Goal: Information Seeking & Learning: Learn about a topic

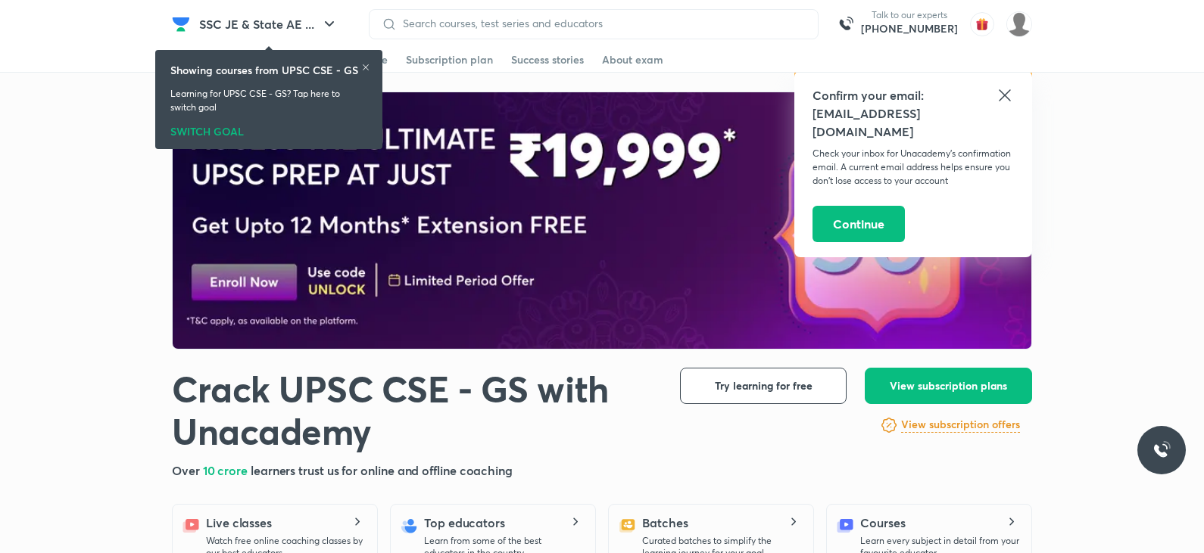
drag, startPoint x: 1002, startPoint y: 89, endPoint x: 977, endPoint y: 95, distance: 25.7
click at [1002, 89] on icon at bounding box center [1005, 95] width 18 height 18
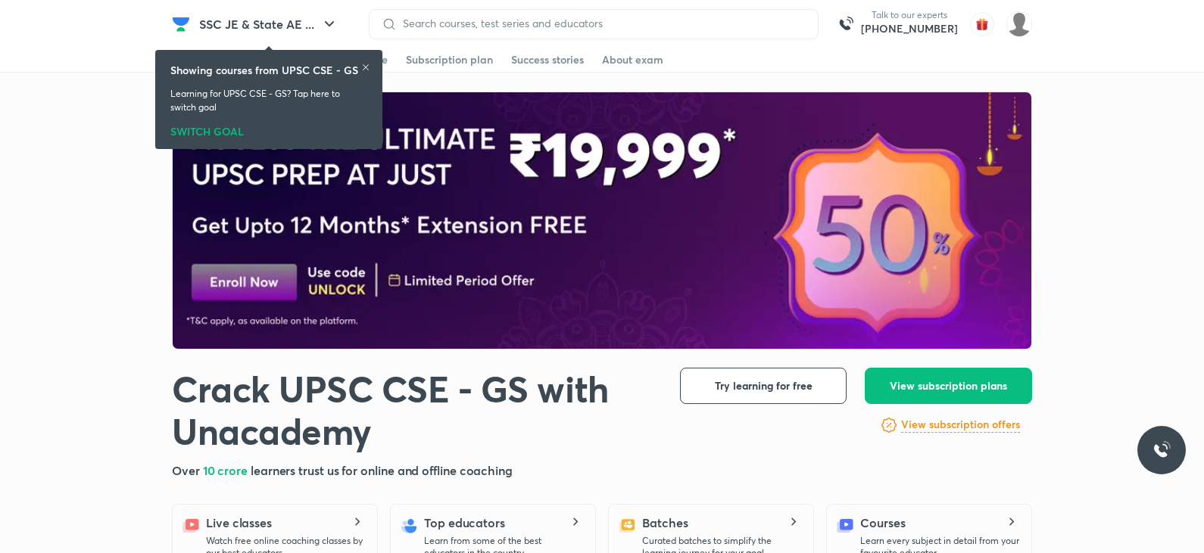
click at [363, 64] on icon at bounding box center [366, 67] width 6 height 6
click at [367, 69] on icon at bounding box center [366, 67] width 6 height 6
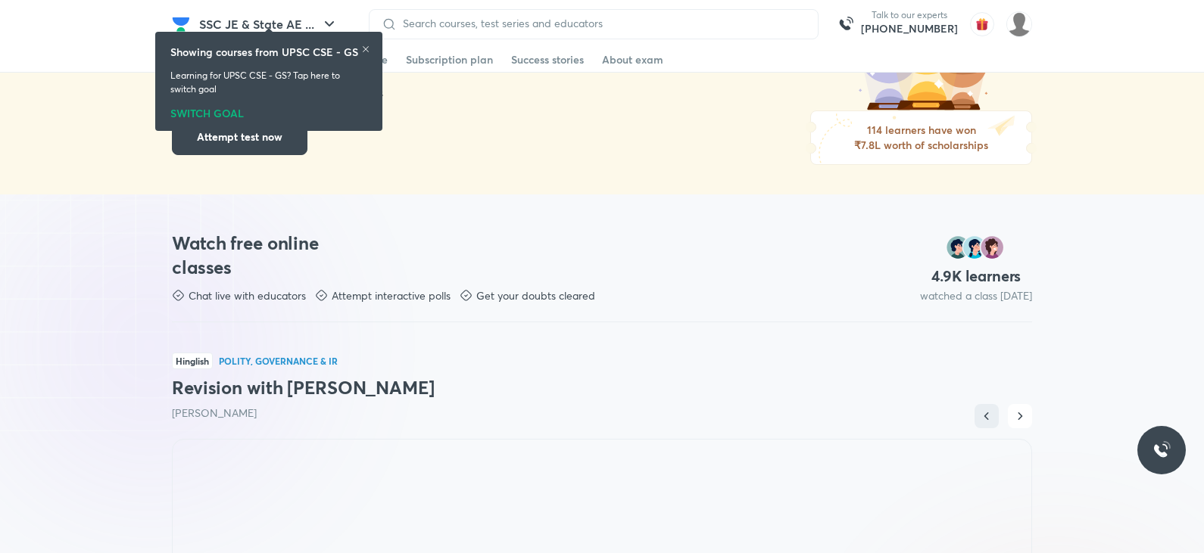
scroll to position [681, 0]
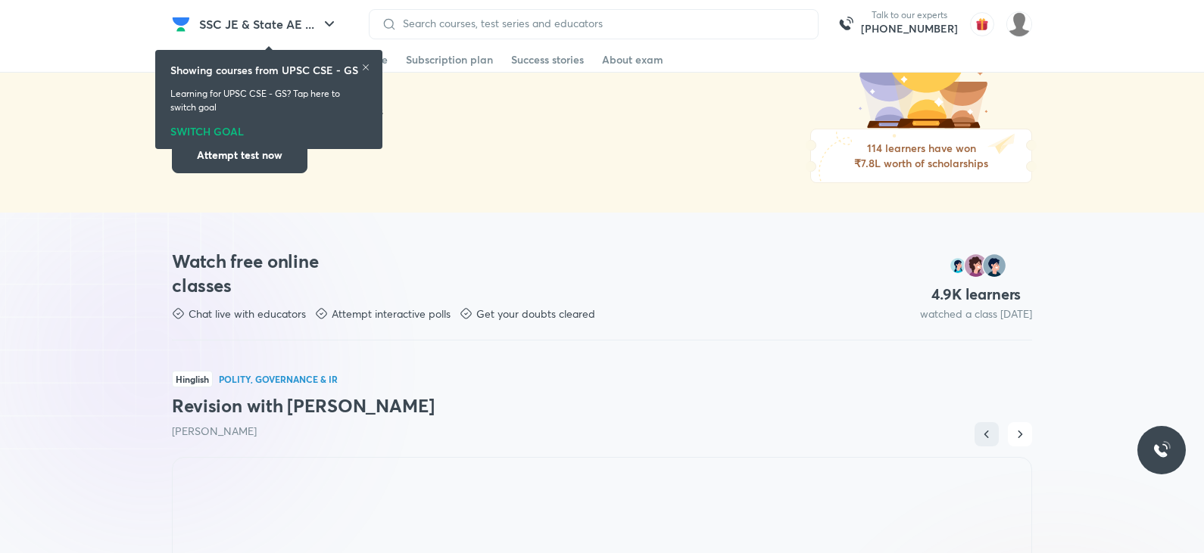
click at [945, 276] on div "4.9 K learners watched a class [DATE]" at bounding box center [976, 270] width 112 height 101
click at [216, 282] on h3 "Watch free online classes" at bounding box center [260, 273] width 176 height 48
click at [230, 254] on h3 "Watch free online classes" at bounding box center [260, 273] width 176 height 48
click at [362, 317] on p "Attempt interactive polls" at bounding box center [391, 314] width 119 height 15
click at [475, 310] on div "Get your doubts cleared" at bounding box center [528, 314] width 136 height 15
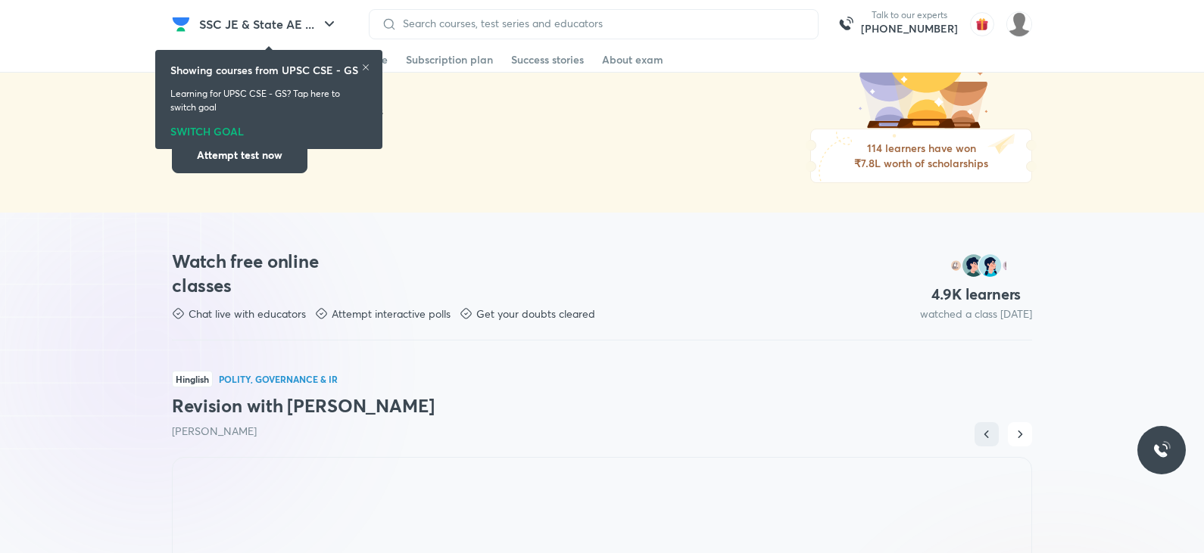
click at [556, 309] on p "Get your doubts cleared" at bounding box center [535, 314] width 119 height 15
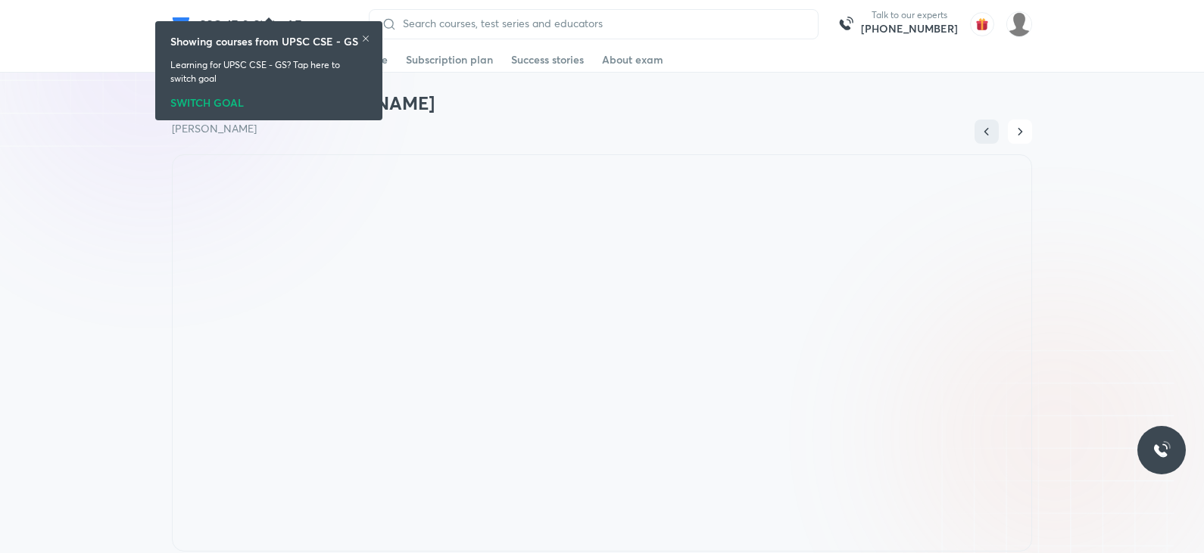
scroll to position [833, 0]
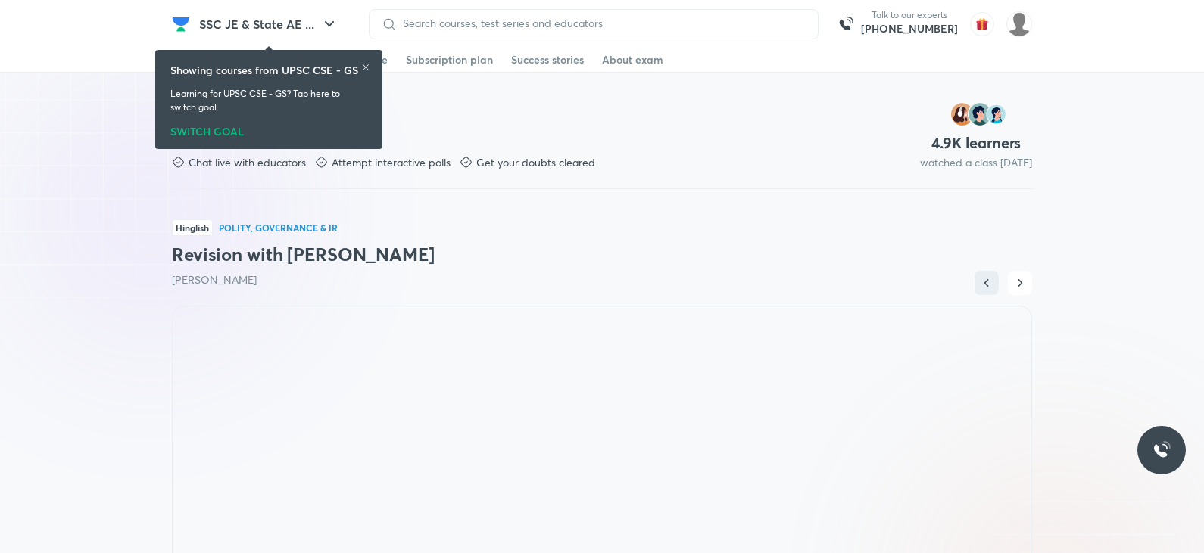
click at [368, 64] on icon at bounding box center [365, 67] width 9 height 9
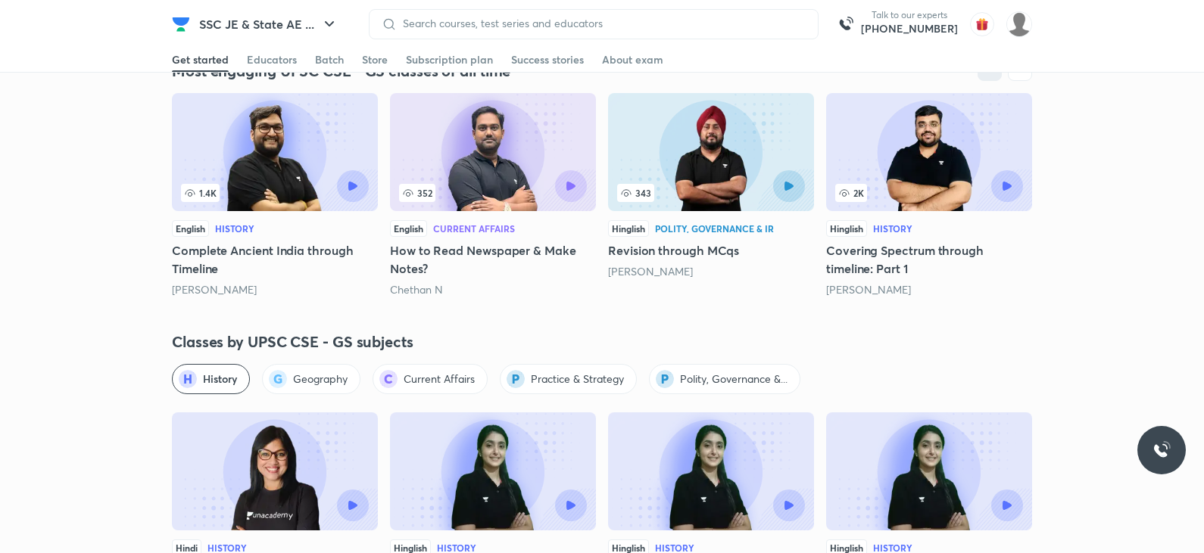
scroll to position [1363, 0]
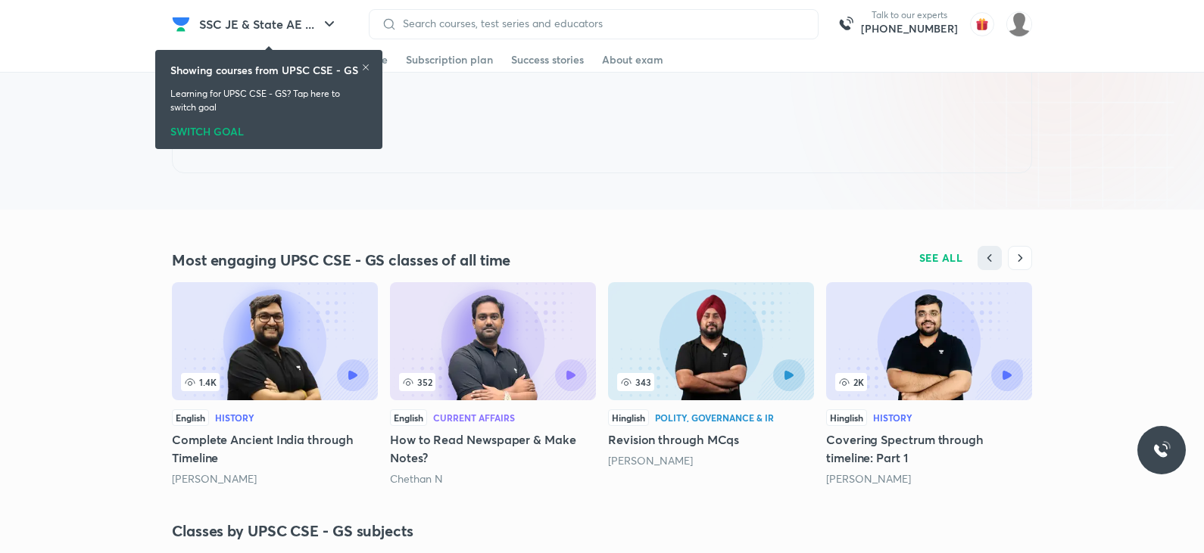
click at [248, 385] on div "1.4K" at bounding box center [228, 382] width 94 height 18
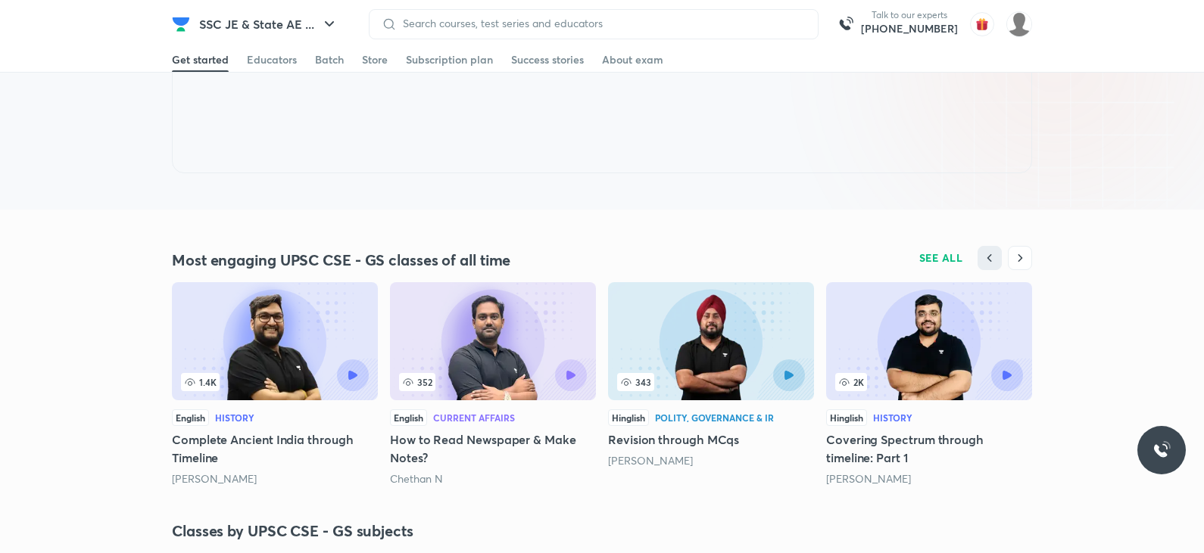
scroll to position [0, 0]
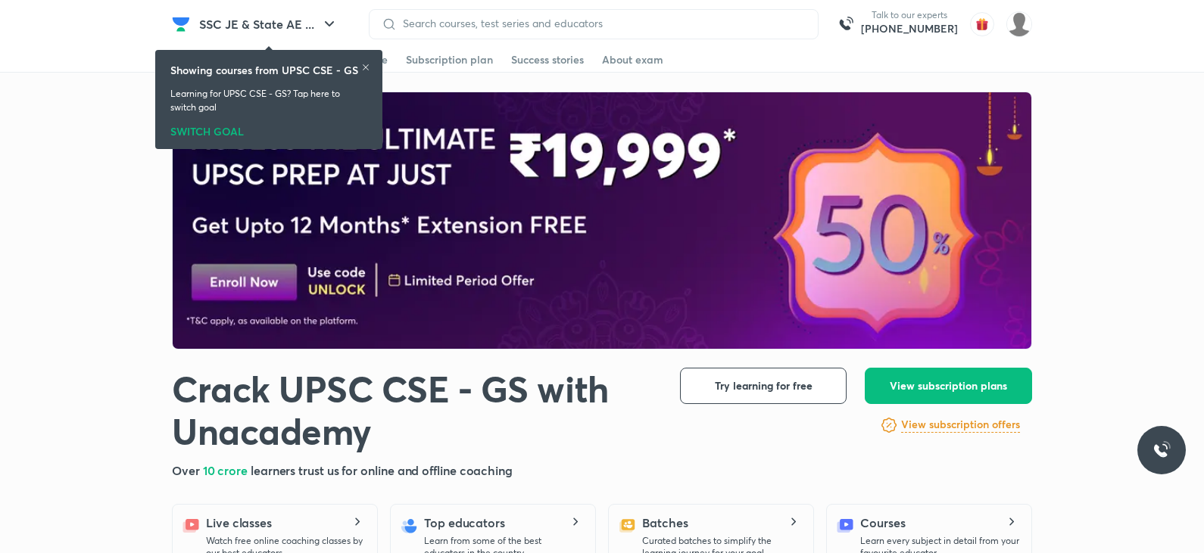
click at [369, 63] on icon at bounding box center [365, 67] width 9 height 9
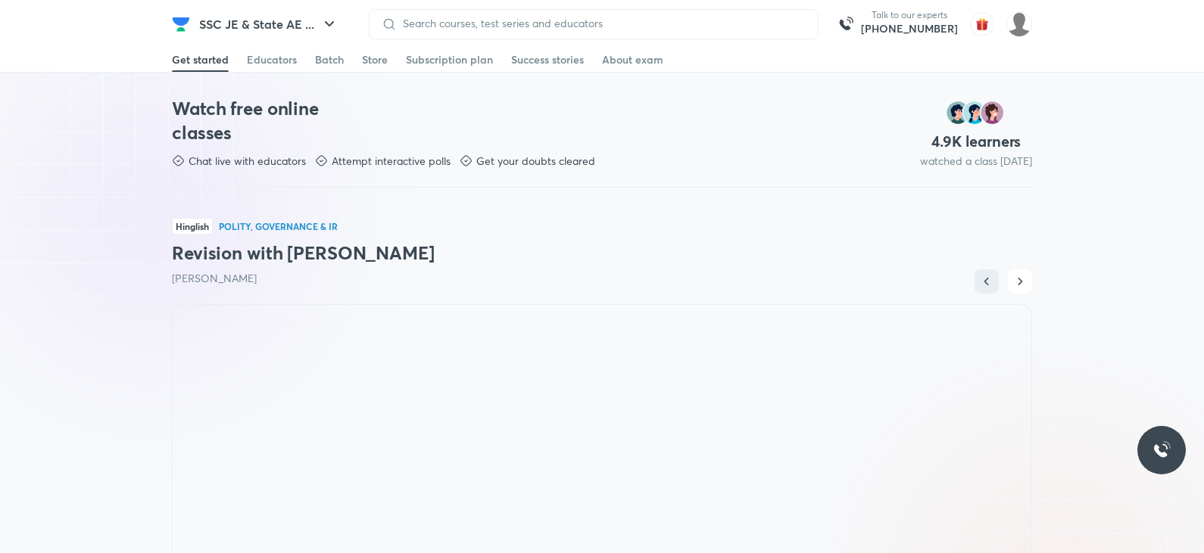
scroll to position [833, 0]
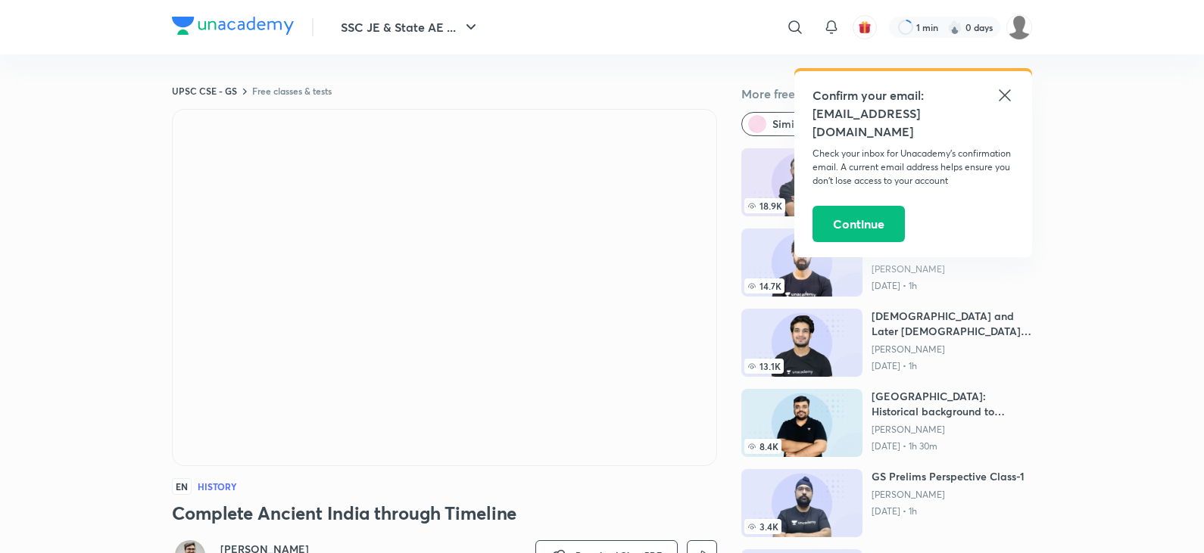
click at [1005, 86] on icon at bounding box center [1005, 95] width 18 height 18
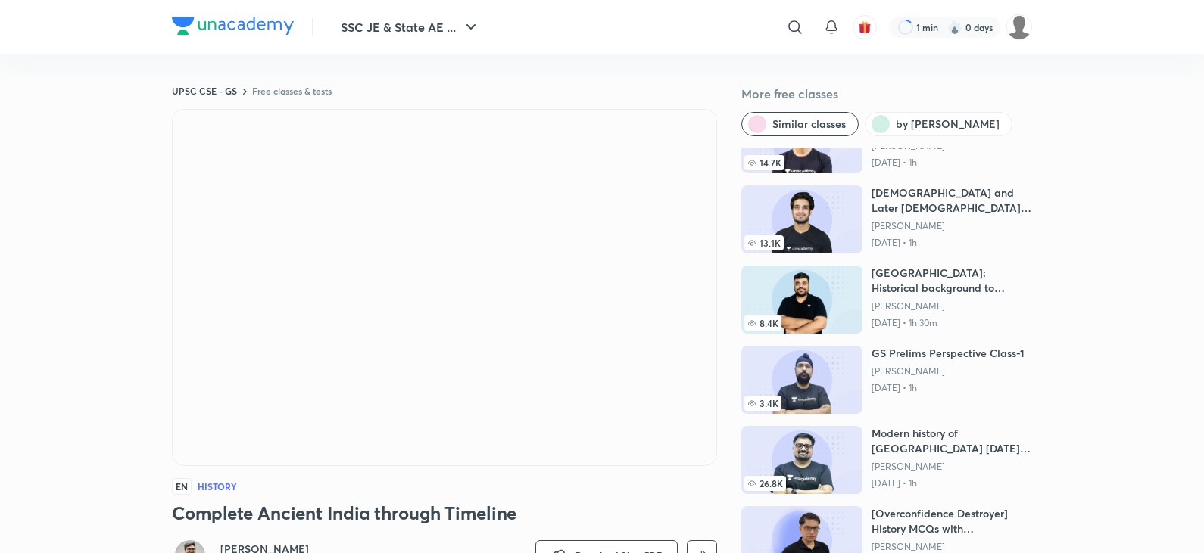
scroll to position [96, 0]
